Goal: Check status: Check status

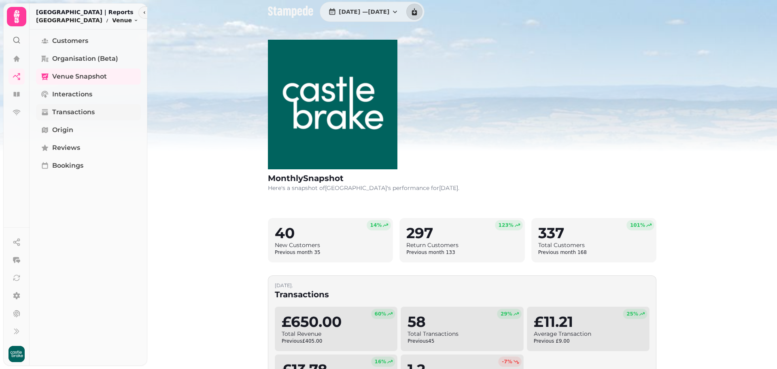
click at [79, 114] on span "Transactions" at bounding box center [73, 112] width 43 height 10
select select "**"
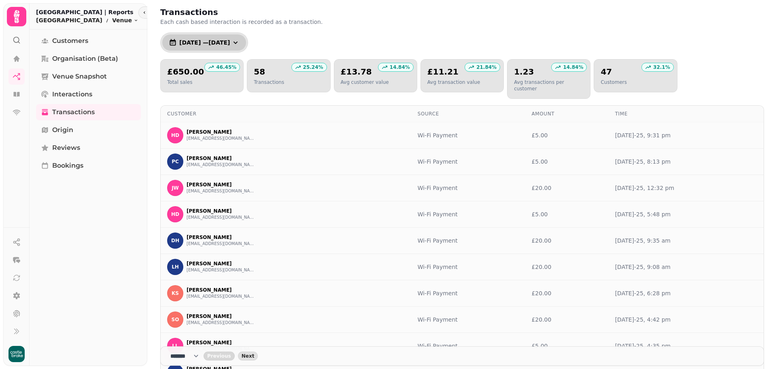
click at [240, 42] on icon "button" at bounding box center [236, 42] width 8 height 8
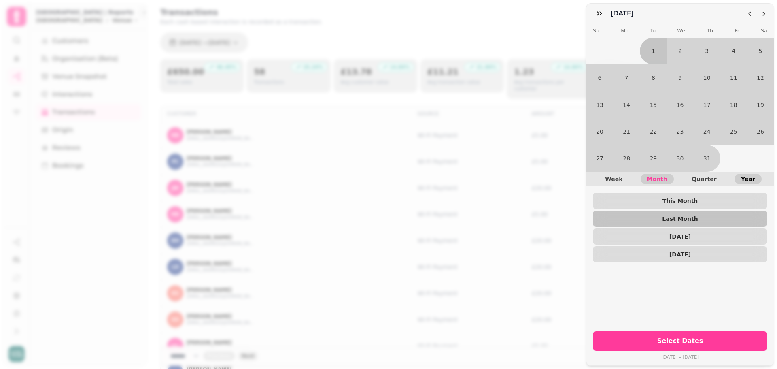
click at [747, 176] on span "Year" at bounding box center [748, 179] width 14 height 6
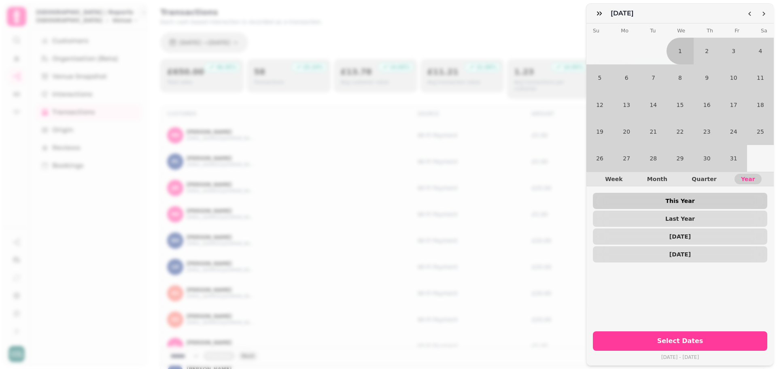
click at [670, 198] on span "This Year" at bounding box center [681, 201] width 162 height 6
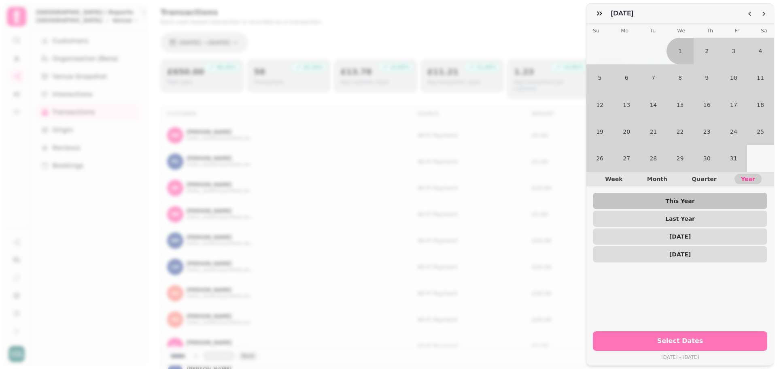
click at [678, 338] on span "Select Dates" at bounding box center [680, 341] width 155 height 6
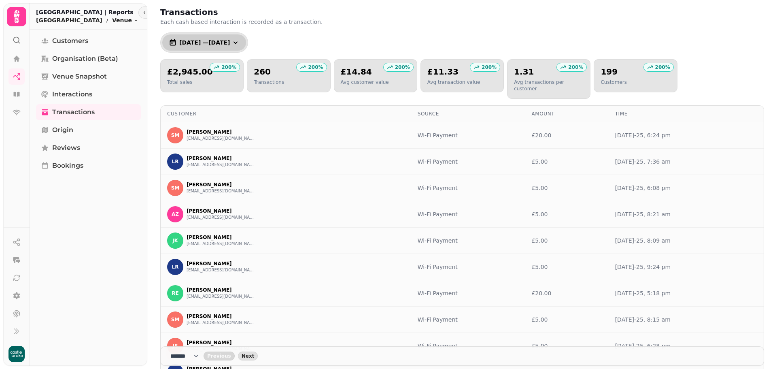
click at [240, 44] on icon "button" at bounding box center [236, 42] width 8 height 8
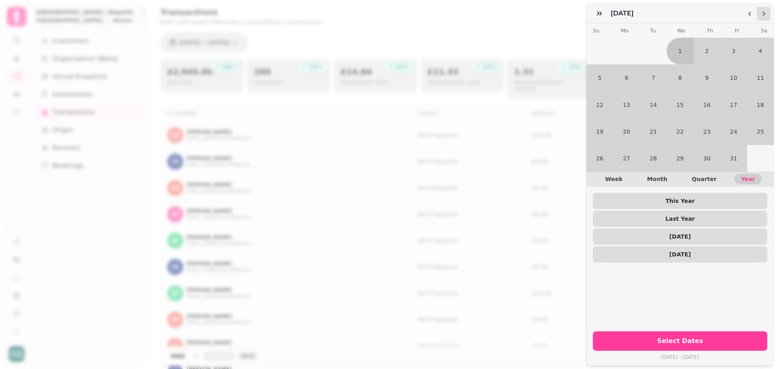
click at [767, 11] on icon "Go to the Next Month" at bounding box center [764, 14] width 6 height 6
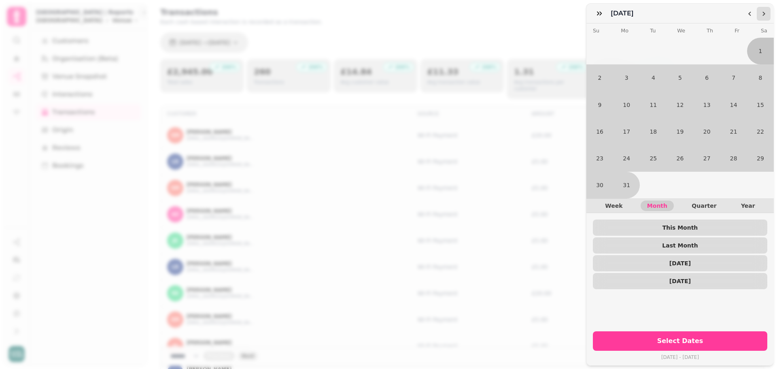
click at [765, 14] on icon "Go to the Next Month" at bounding box center [764, 14] width 6 height 6
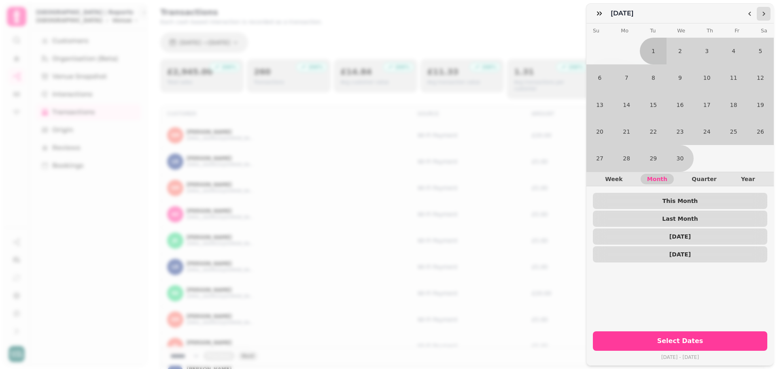
click at [765, 14] on icon "Go to the Next Month" at bounding box center [764, 14] width 6 height 6
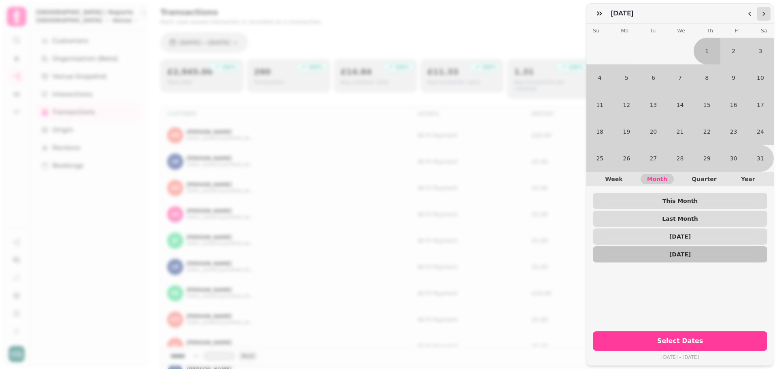
click at [765, 14] on icon "Go to the Next Month" at bounding box center [764, 14] width 6 height 6
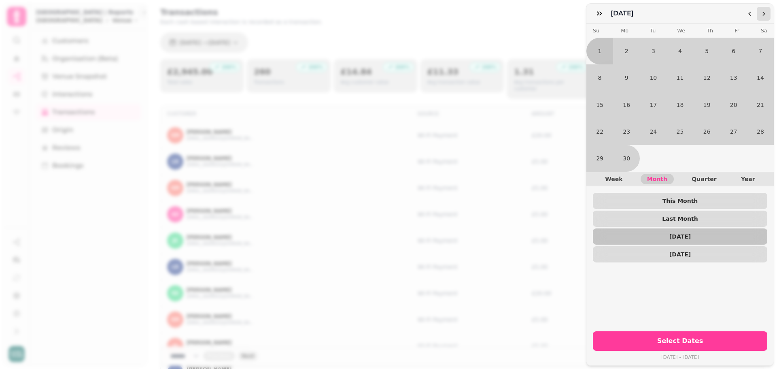
click at [765, 14] on icon "Go to the Next Month" at bounding box center [764, 14] width 6 height 6
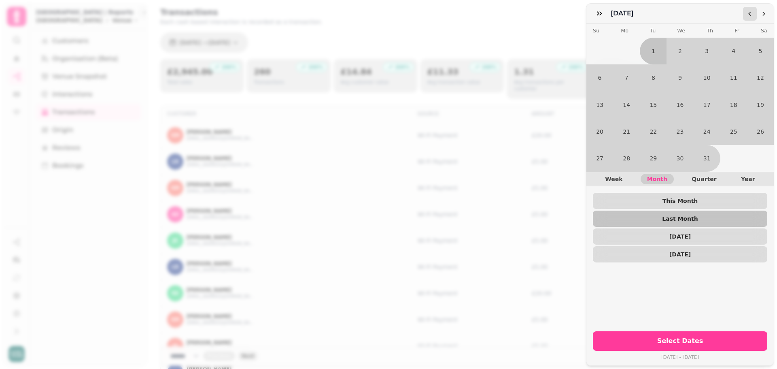
click at [748, 14] on icon "Go to the Previous Month" at bounding box center [750, 14] width 6 height 6
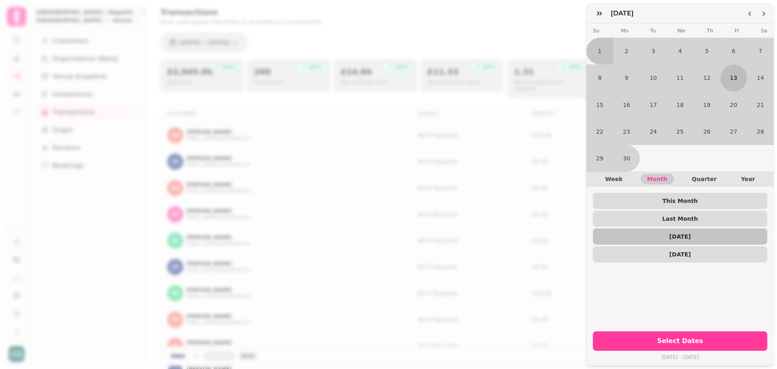
click at [733, 79] on button "13" at bounding box center [734, 77] width 27 height 27
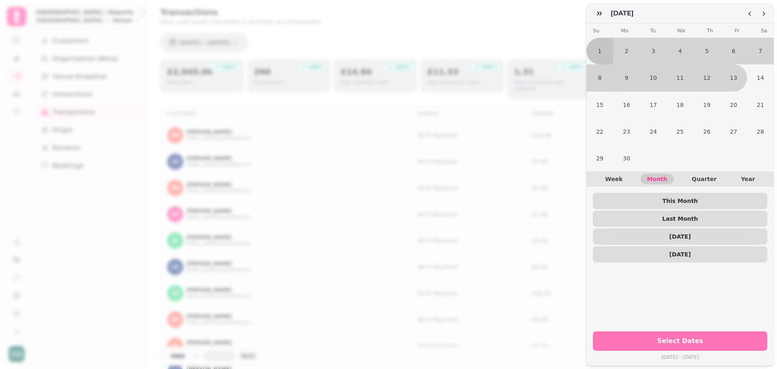
click at [693, 338] on span "Select Dates" at bounding box center [680, 341] width 155 height 6
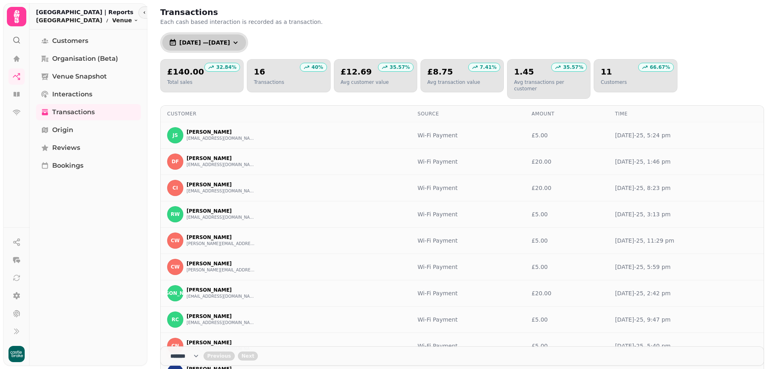
click at [230, 42] on span "[DATE] — [DATE]" at bounding box center [204, 43] width 51 height 6
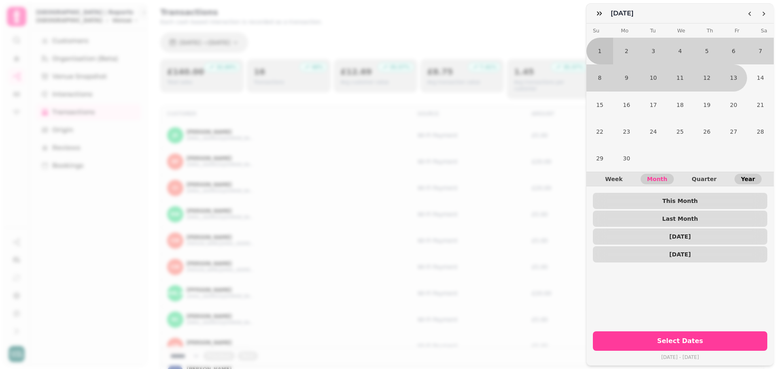
click at [751, 174] on button "Year" at bounding box center [748, 179] width 27 height 11
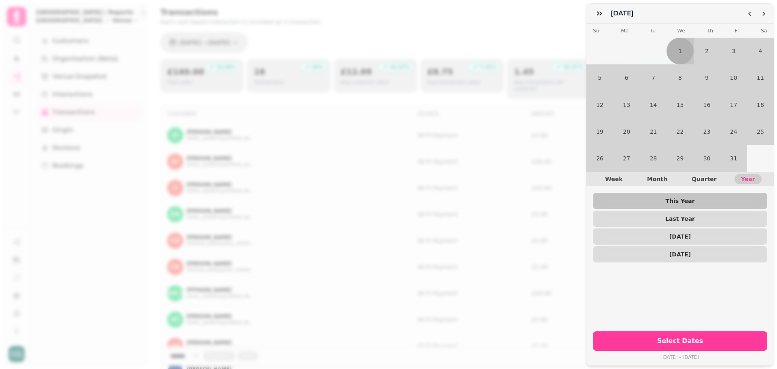
click at [684, 55] on button "1" at bounding box center [680, 51] width 27 height 27
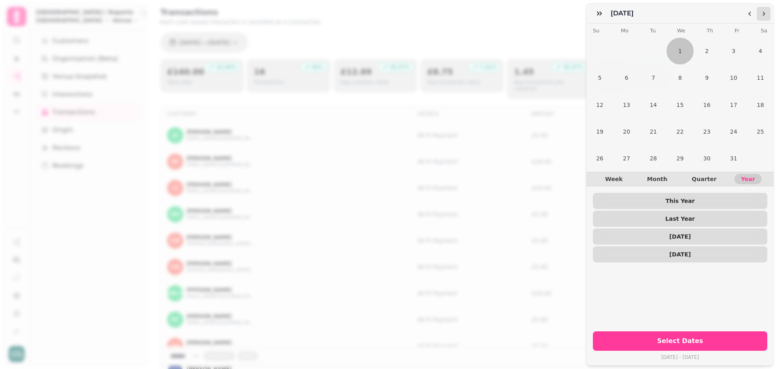
click at [762, 13] on icon "Go to the Next Month" at bounding box center [764, 14] width 6 height 6
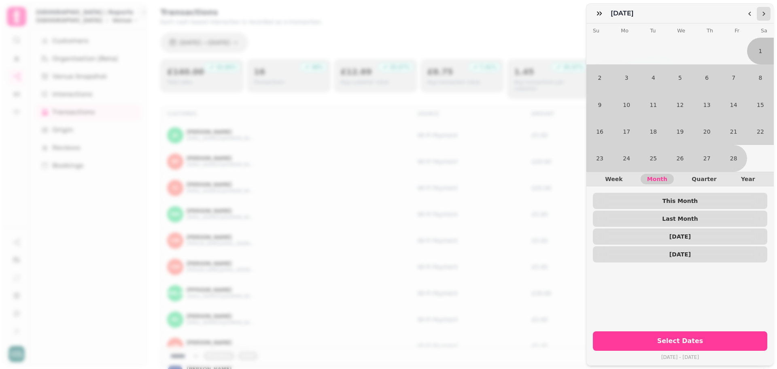
click at [762, 13] on icon "Go to the Next Month" at bounding box center [764, 14] width 6 height 6
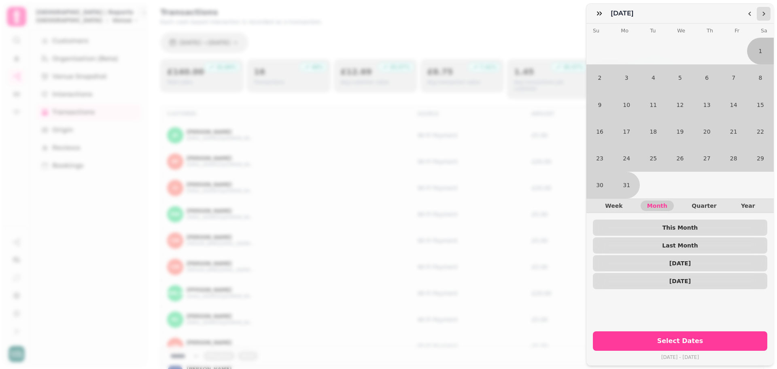
click at [762, 13] on icon "Go to the Next Month" at bounding box center [764, 14] width 6 height 6
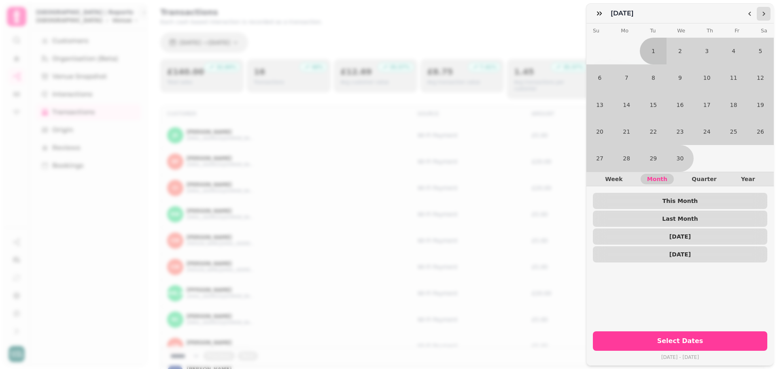
click at [762, 13] on icon "Go to the Next Month" at bounding box center [764, 14] width 6 height 6
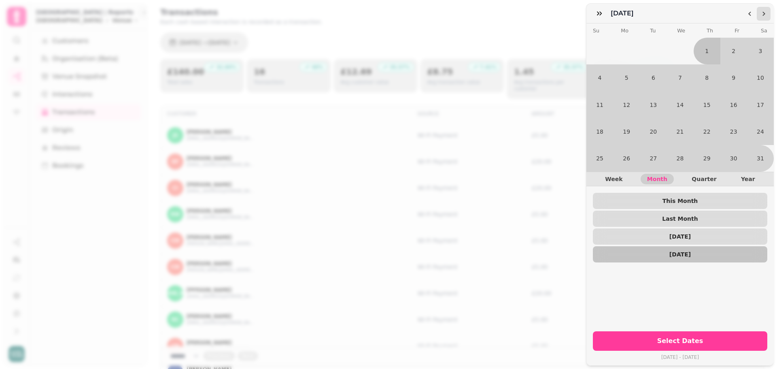
click at [762, 13] on icon "Go to the Next Month" at bounding box center [764, 14] width 6 height 6
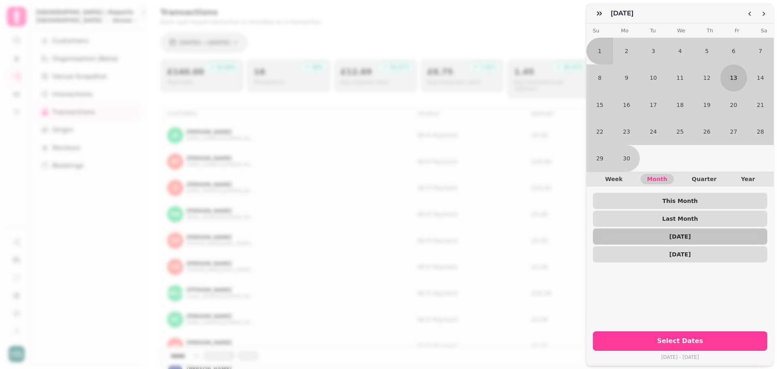
click at [727, 73] on button "13" at bounding box center [734, 77] width 27 height 27
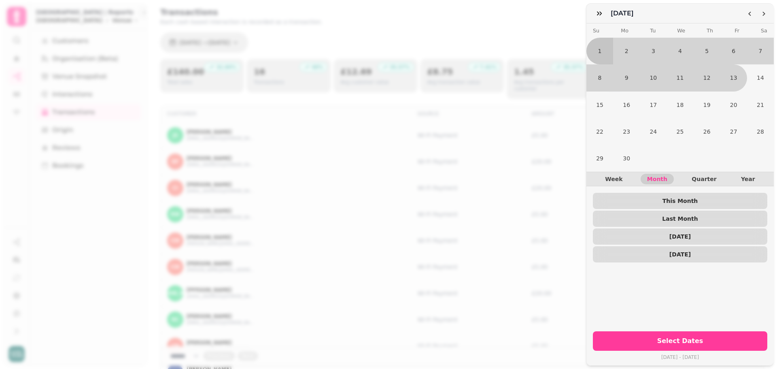
drag, startPoint x: 596, startPoint y: 51, endPoint x: 587, endPoint y: 24, distance: 28.3
click at [587, 24] on table "Su Mo Tu We Th Fr Sa 1 2 3 4 5 6 7 8 9 10 11 12 13 14 15 16 17 18 19 20 21 22 2…" at bounding box center [680, 97] width 187 height 148
click at [603, 47] on button "1" at bounding box center [600, 51] width 27 height 27
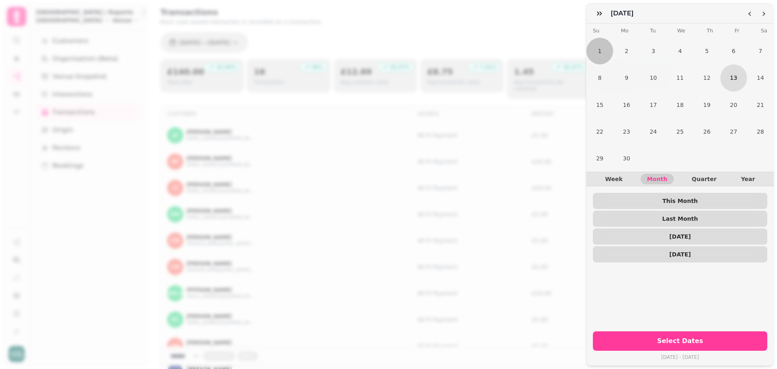
click at [729, 74] on button "13" at bounding box center [734, 77] width 27 height 27
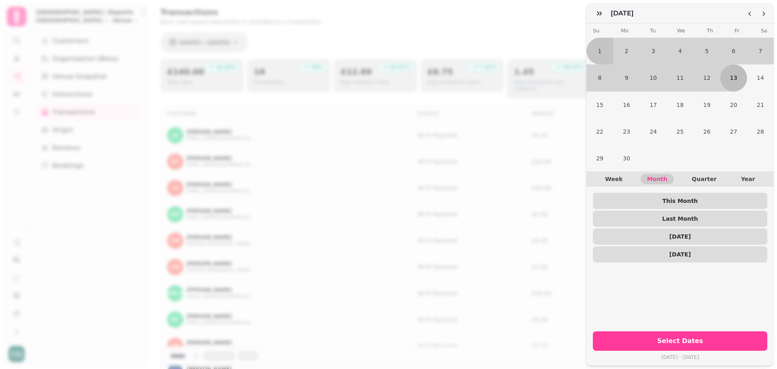
click at [731, 81] on button "13" at bounding box center [734, 77] width 27 height 27
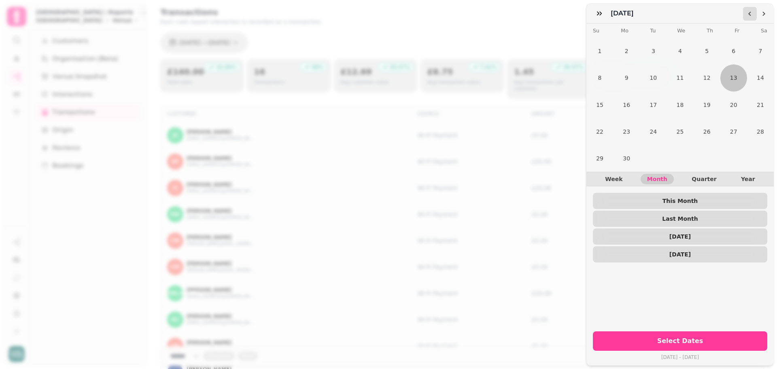
click at [751, 13] on icon "Go to the Previous Month" at bounding box center [750, 14] width 6 height 6
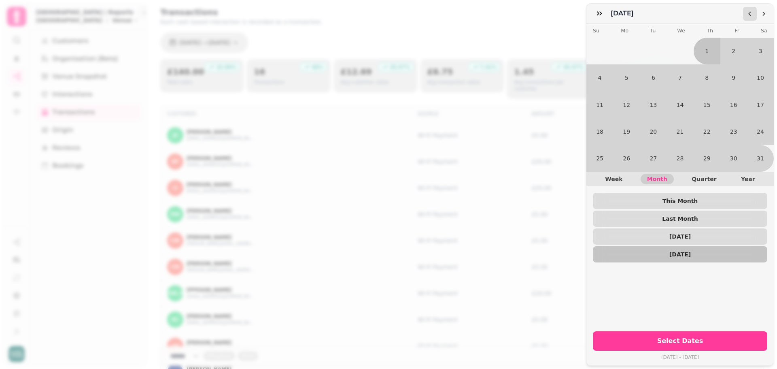
click at [751, 13] on icon "Go to the Previous Month" at bounding box center [750, 14] width 6 height 6
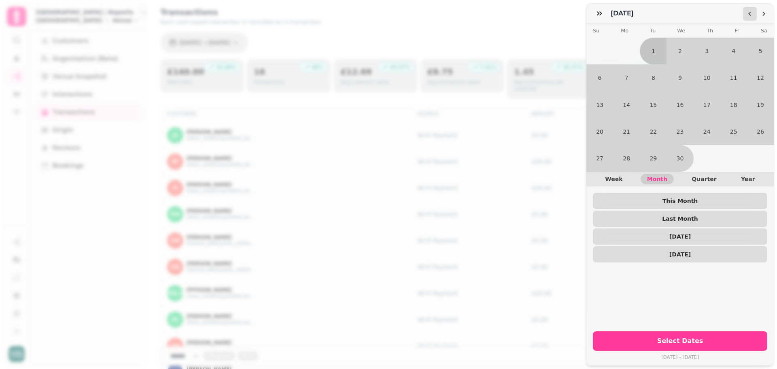
click at [751, 13] on icon "Go to the Previous Month" at bounding box center [750, 14] width 6 height 6
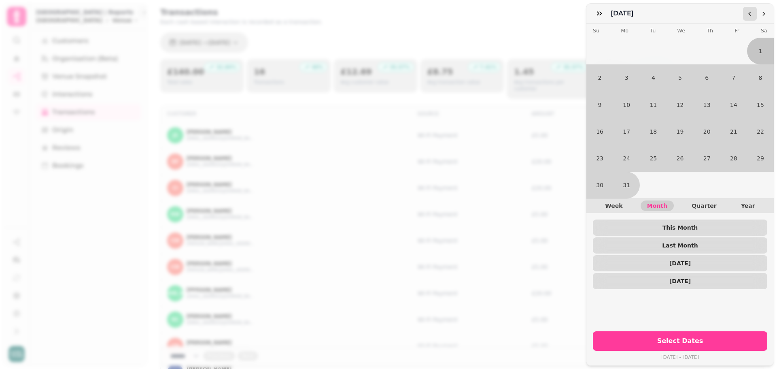
click at [751, 13] on icon "Go to the Previous Month" at bounding box center [750, 14] width 6 height 6
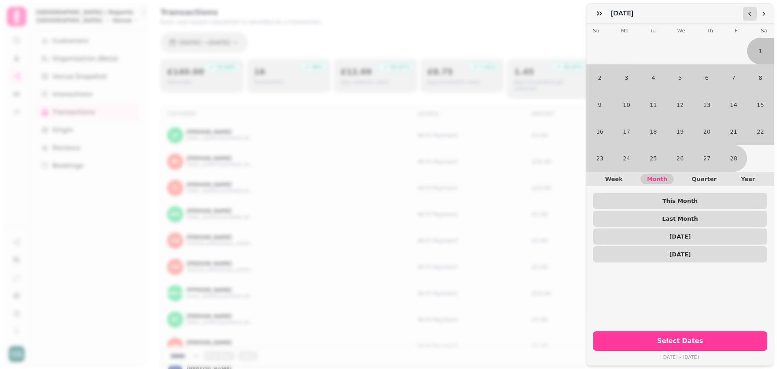
click at [751, 13] on icon "Go to the Previous Month" at bounding box center [750, 14] width 6 height 6
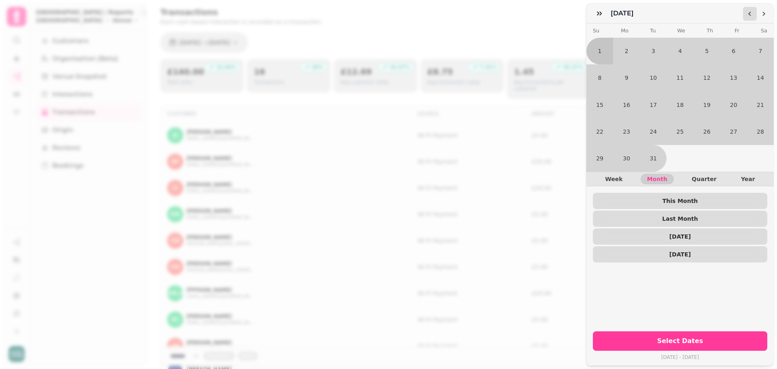
click at [751, 13] on icon "Go to the Previous Month" at bounding box center [750, 14] width 6 height 6
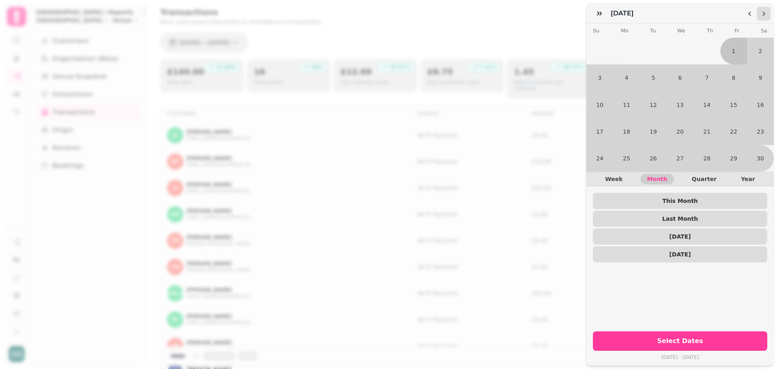
click at [762, 13] on icon "Go to the Next Month" at bounding box center [764, 14] width 6 height 6
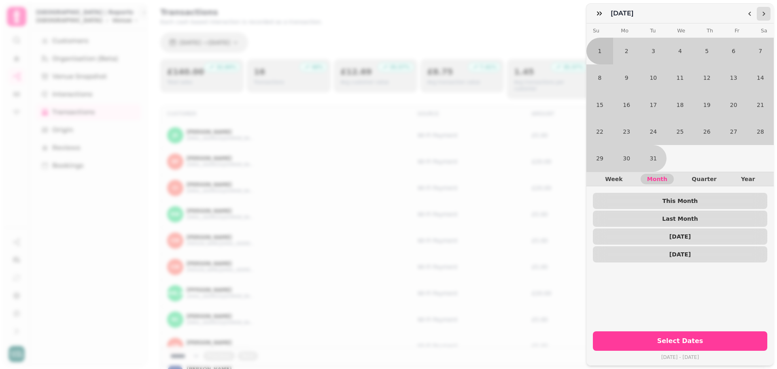
click at [762, 13] on icon "Go to the Next Month" at bounding box center [764, 14] width 6 height 6
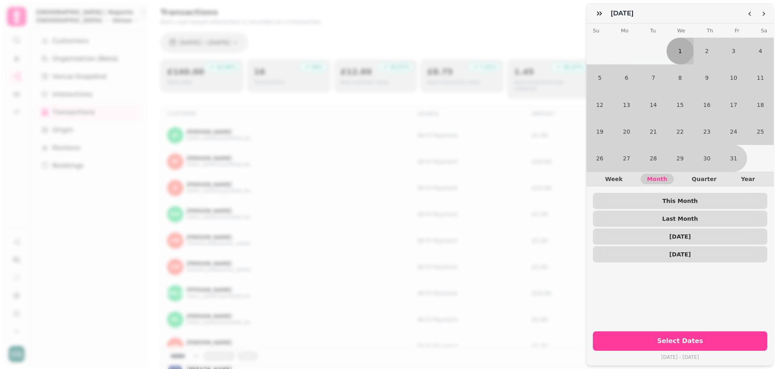
click at [679, 45] on button "1" at bounding box center [680, 51] width 27 height 27
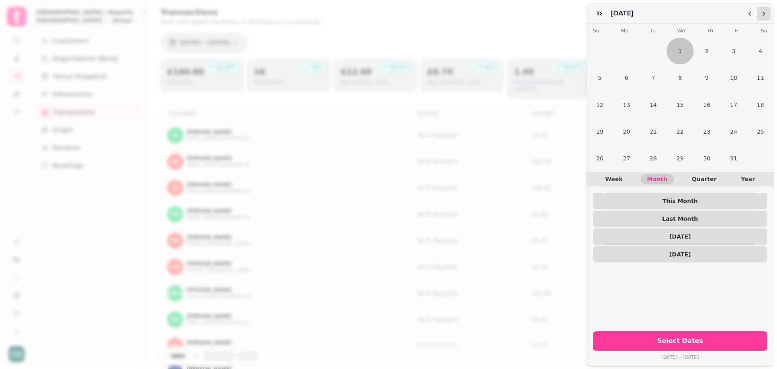
click at [763, 14] on icon "Go to the Next Month" at bounding box center [764, 14] width 6 height 6
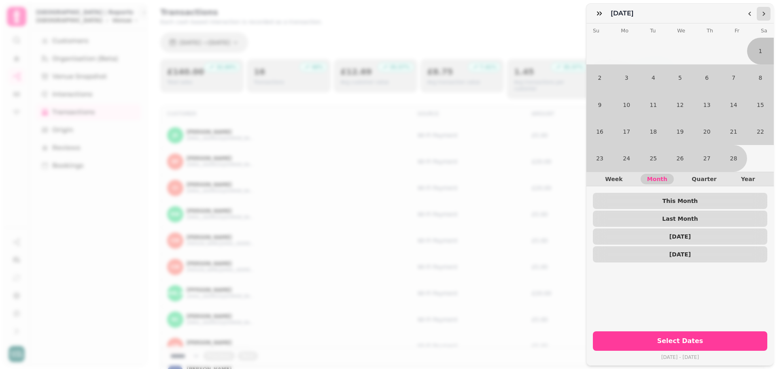
click at [763, 14] on icon "Go to the Next Month" at bounding box center [764, 14] width 6 height 6
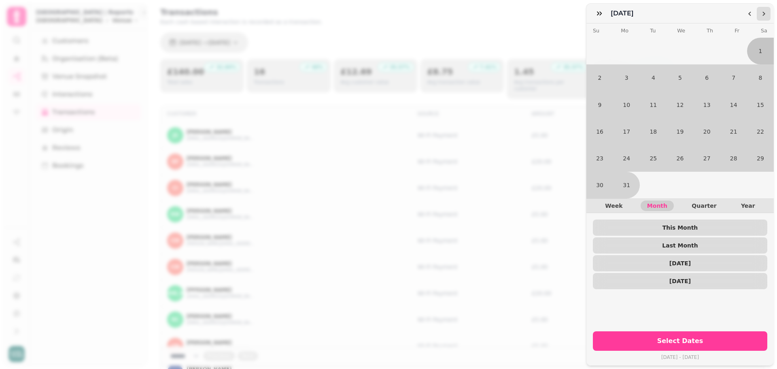
click at [763, 14] on icon "Go to the Next Month" at bounding box center [764, 14] width 6 height 6
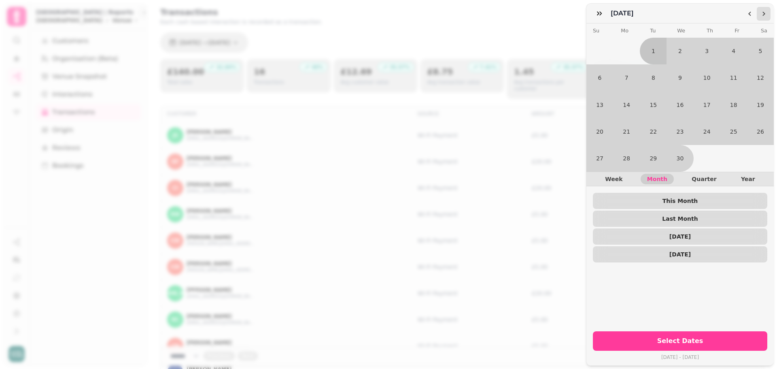
click at [763, 14] on icon "Go to the Next Month" at bounding box center [764, 14] width 6 height 6
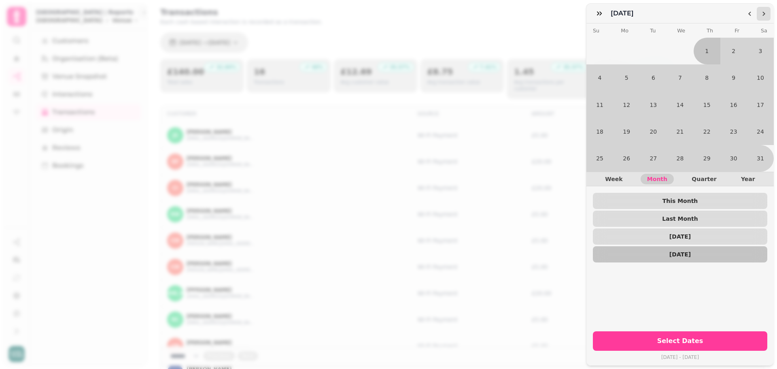
click at [763, 14] on icon "Go to the Next Month" at bounding box center [764, 14] width 6 height 6
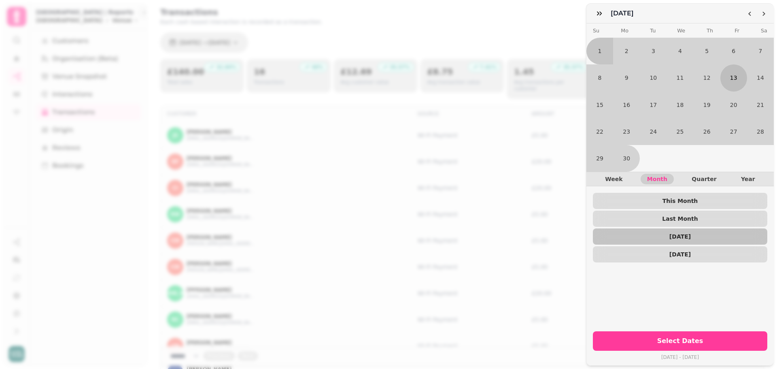
click at [735, 74] on button "13" at bounding box center [734, 77] width 27 height 27
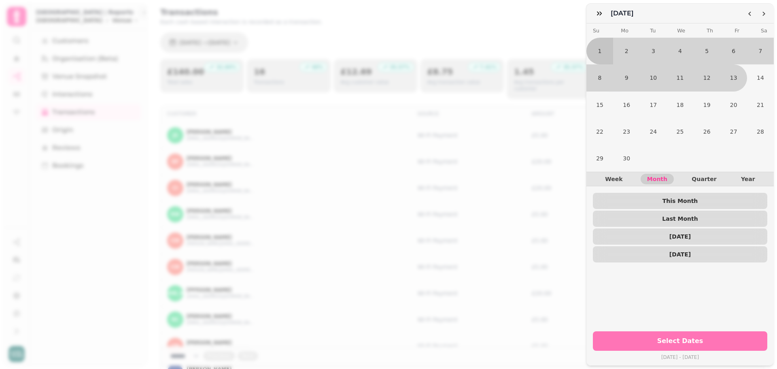
click at [672, 338] on span "Select Dates" at bounding box center [680, 341] width 155 height 6
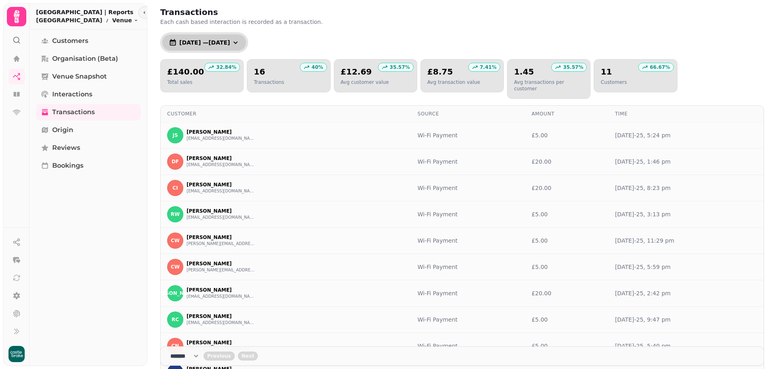
click at [240, 45] on icon "button" at bounding box center [236, 42] width 8 height 8
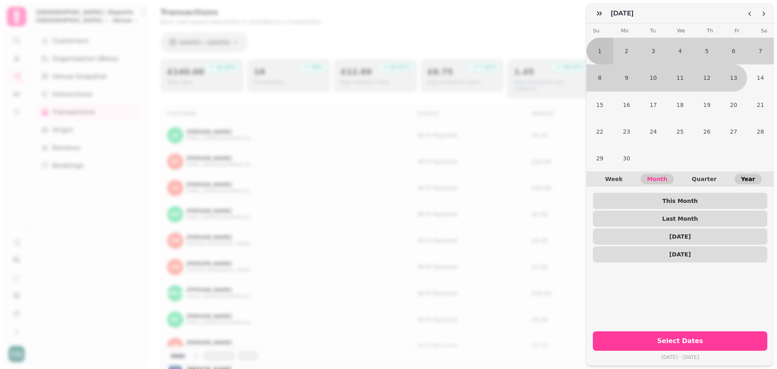
click at [743, 176] on span "Year" at bounding box center [748, 179] width 14 height 6
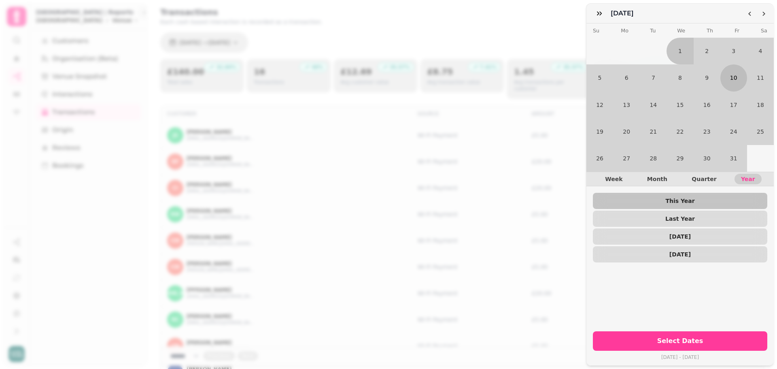
click at [730, 89] on button "10" at bounding box center [734, 77] width 27 height 27
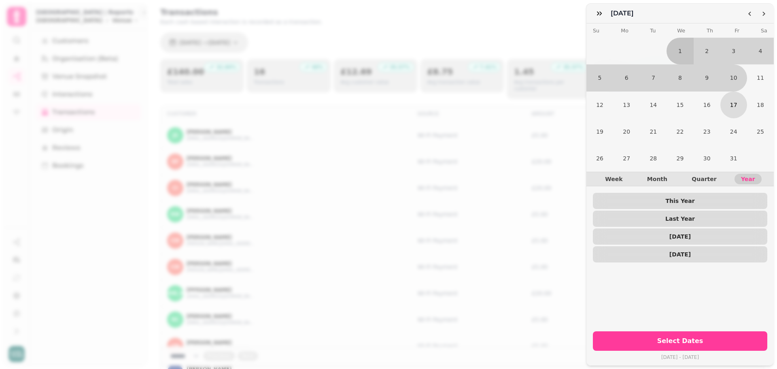
click at [732, 109] on button "17" at bounding box center [734, 105] width 27 height 27
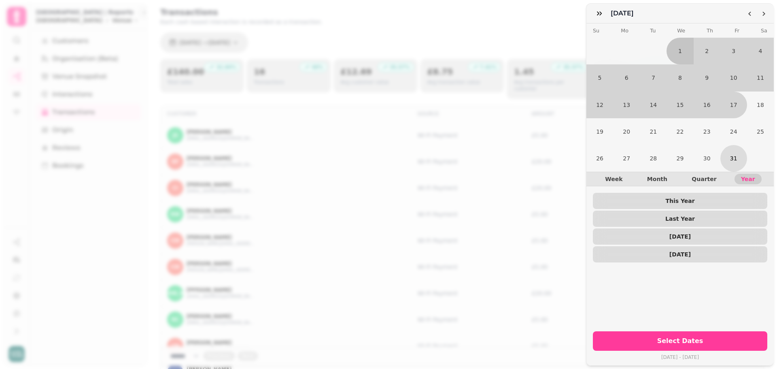
click at [730, 154] on button "31" at bounding box center [734, 158] width 27 height 27
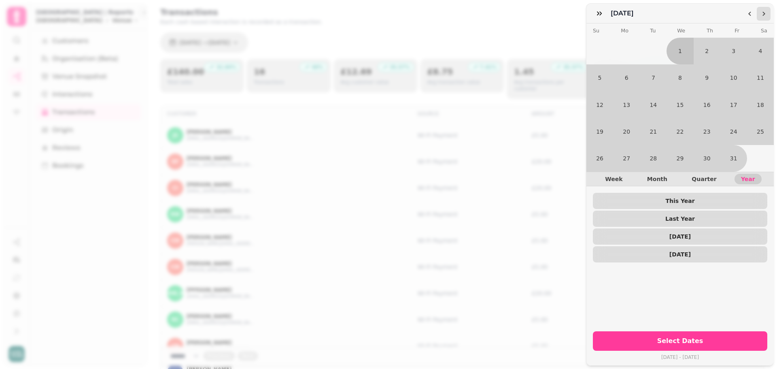
click at [762, 12] on icon "Go to the Next Month" at bounding box center [764, 14] width 6 height 6
click at [745, 176] on span "Year" at bounding box center [748, 179] width 14 height 6
drag, startPoint x: 694, startPoint y: 304, endPoint x: 699, endPoint y: 305, distance: 5.7
click at [694, 305] on div "[DATE] Su Mo Tu We Th Fr Sa 1 2 3 4 5 6 7 8 9 10 11 12 13 14 15 16 17 18 19 20 …" at bounding box center [680, 194] width 187 height 342
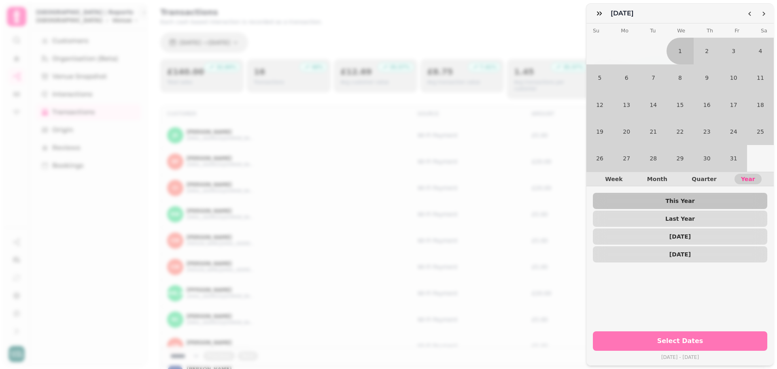
click at [687, 338] on span "Select Dates" at bounding box center [680, 341] width 155 height 6
